Goal: Use online tool/utility: Utilize a website feature to perform a specific function

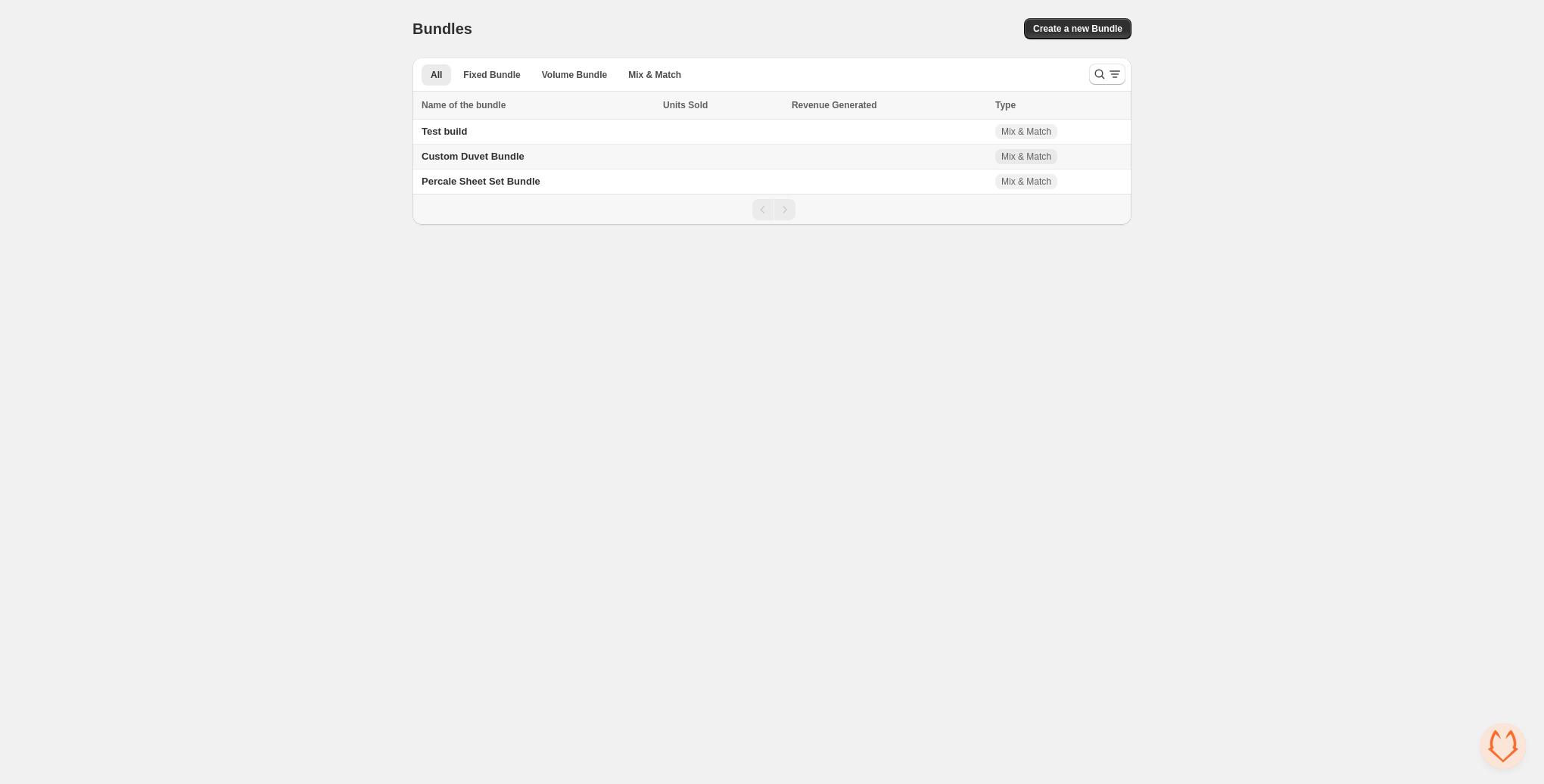
click at [504, 159] on span "Custom Duvet Bundle" at bounding box center [473, 156] width 103 height 12
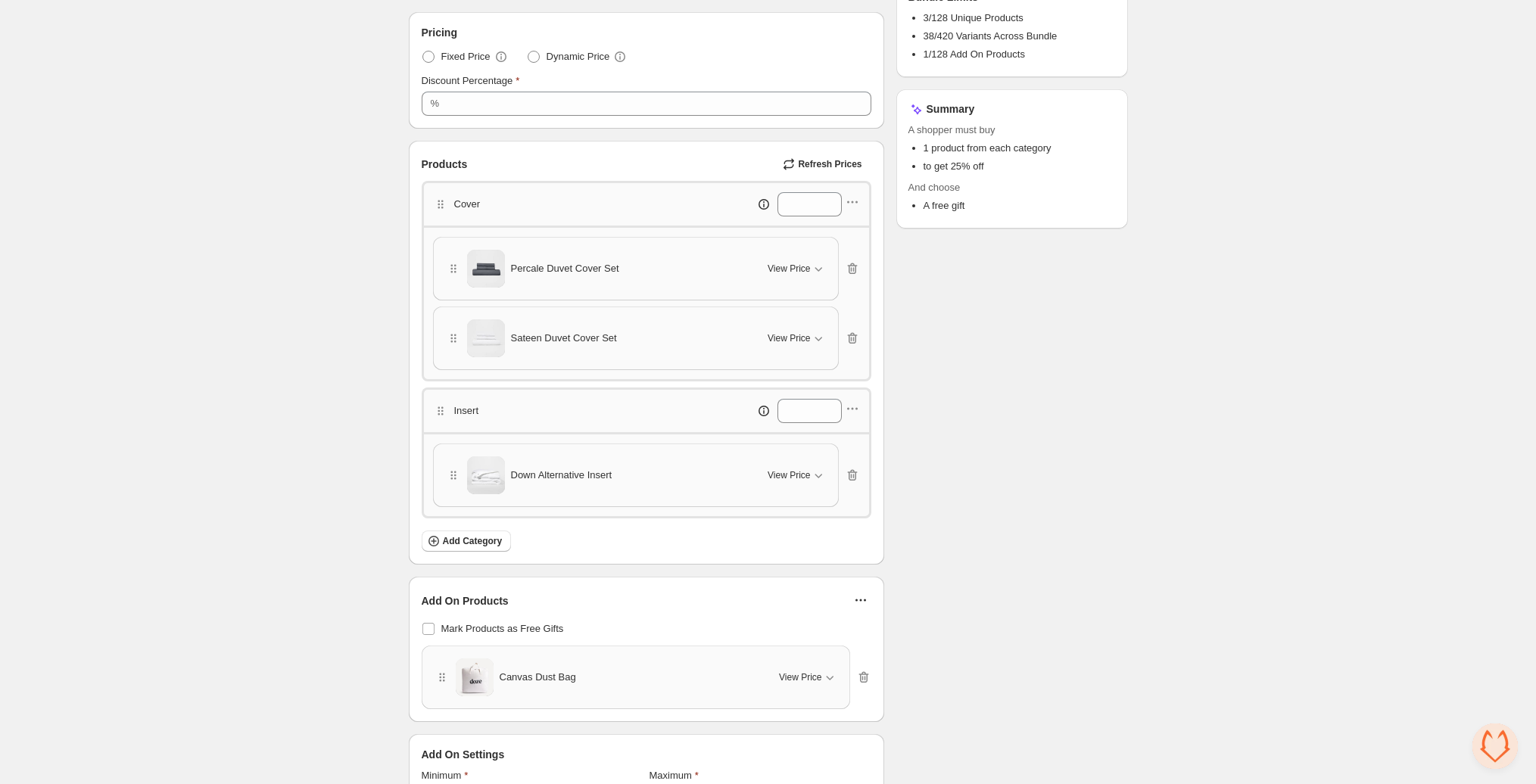
scroll to position [322, 0]
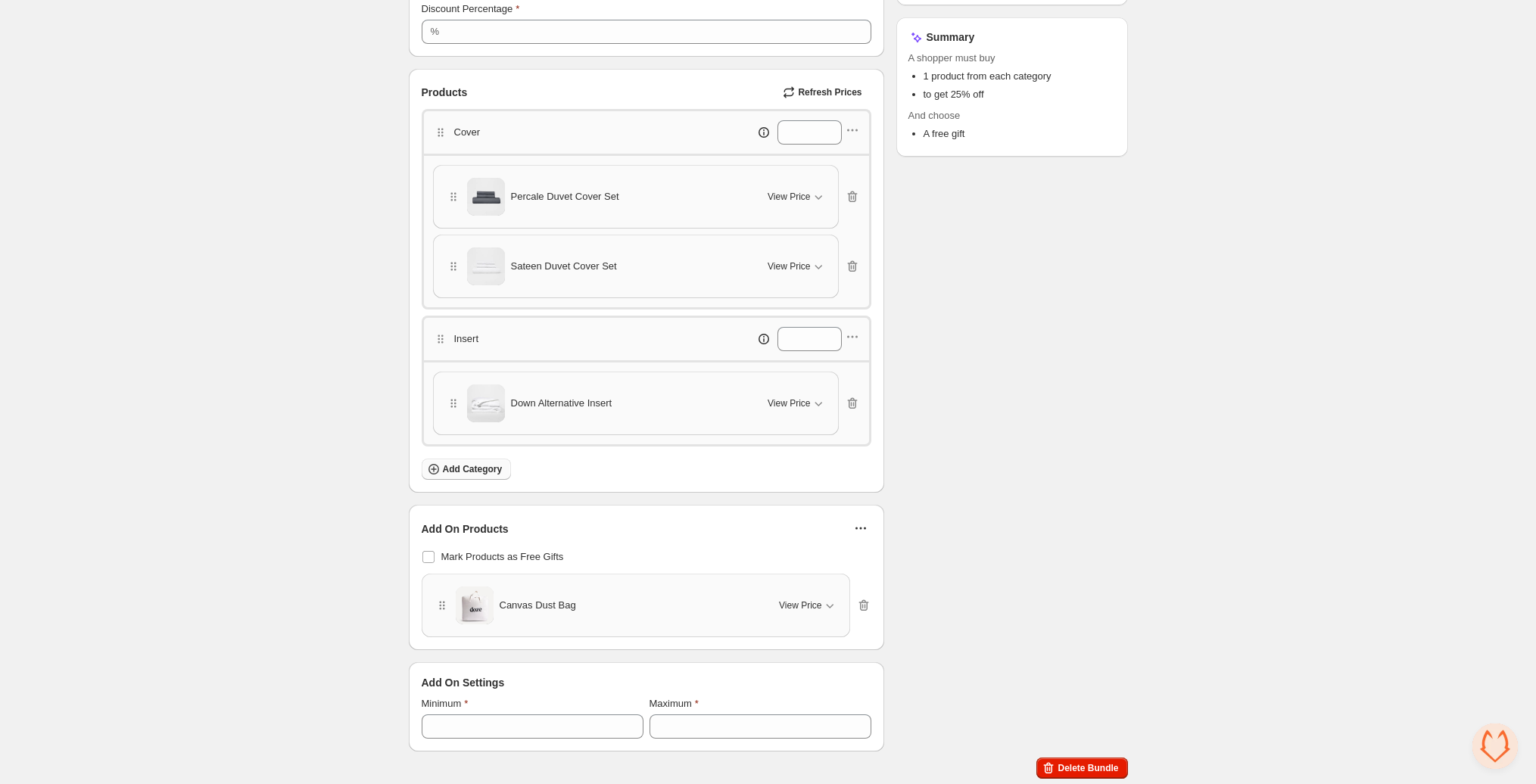
click at [467, 466] on span "Add Category" at bounding box center [472, 469] width 60 height 13
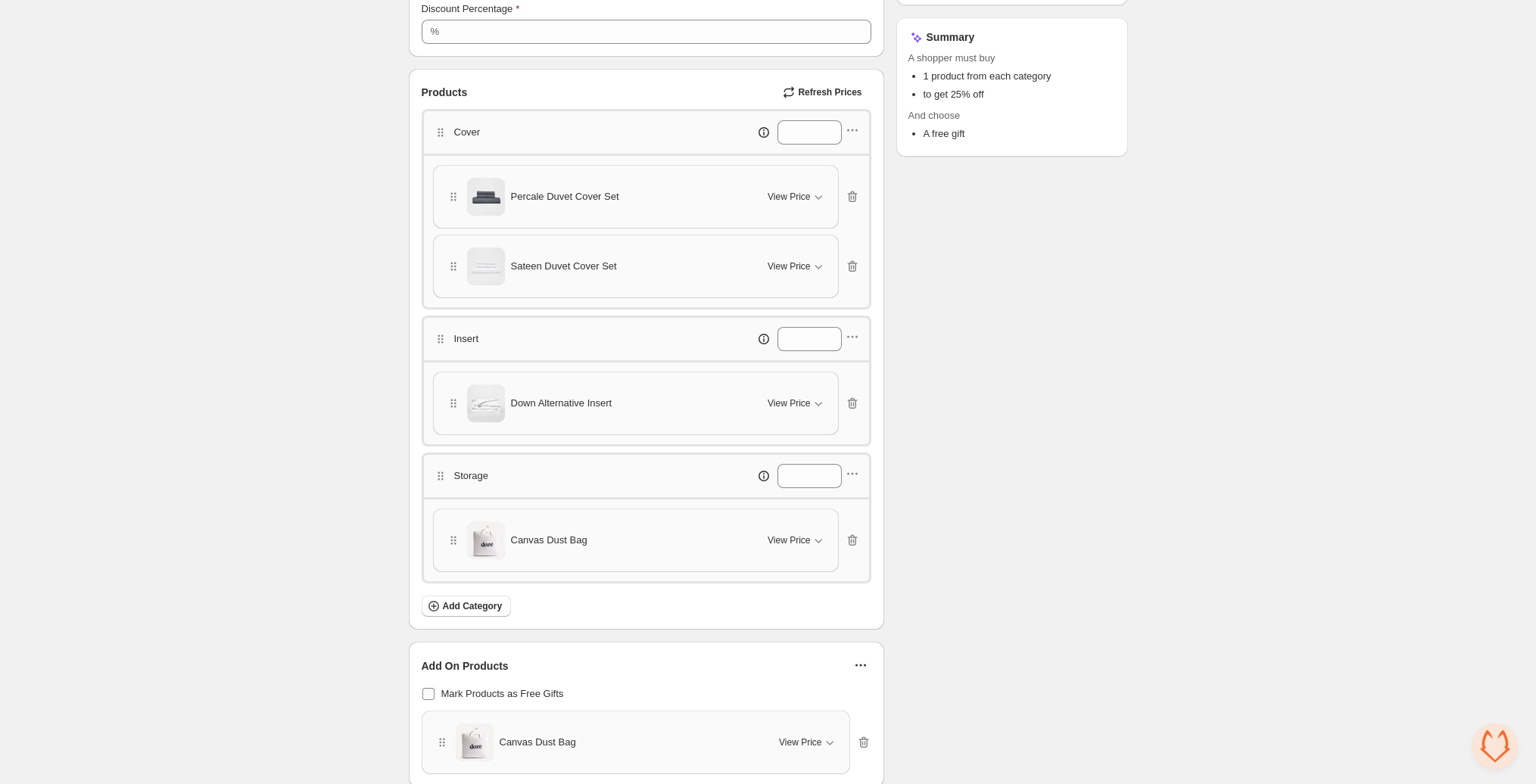
click at [426, 694] on span at bounding box center [428, 695] width 13 height 13
click at [860, 739] on icon "button" at bounding box center [863, 743] width 10 height 12
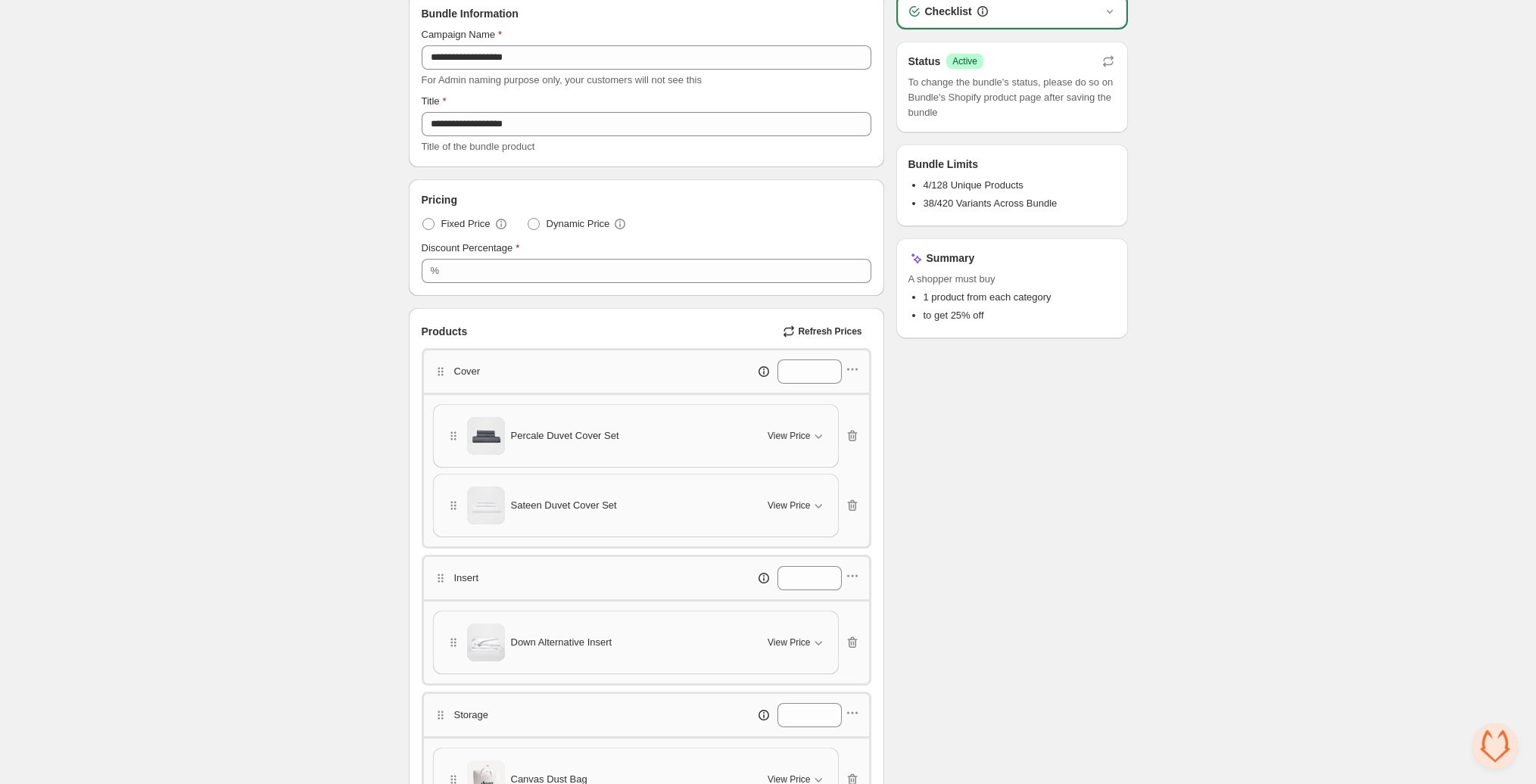
scroll to position [0, 0]
